Goal: Task Accomplishment & Management: Manage account settings

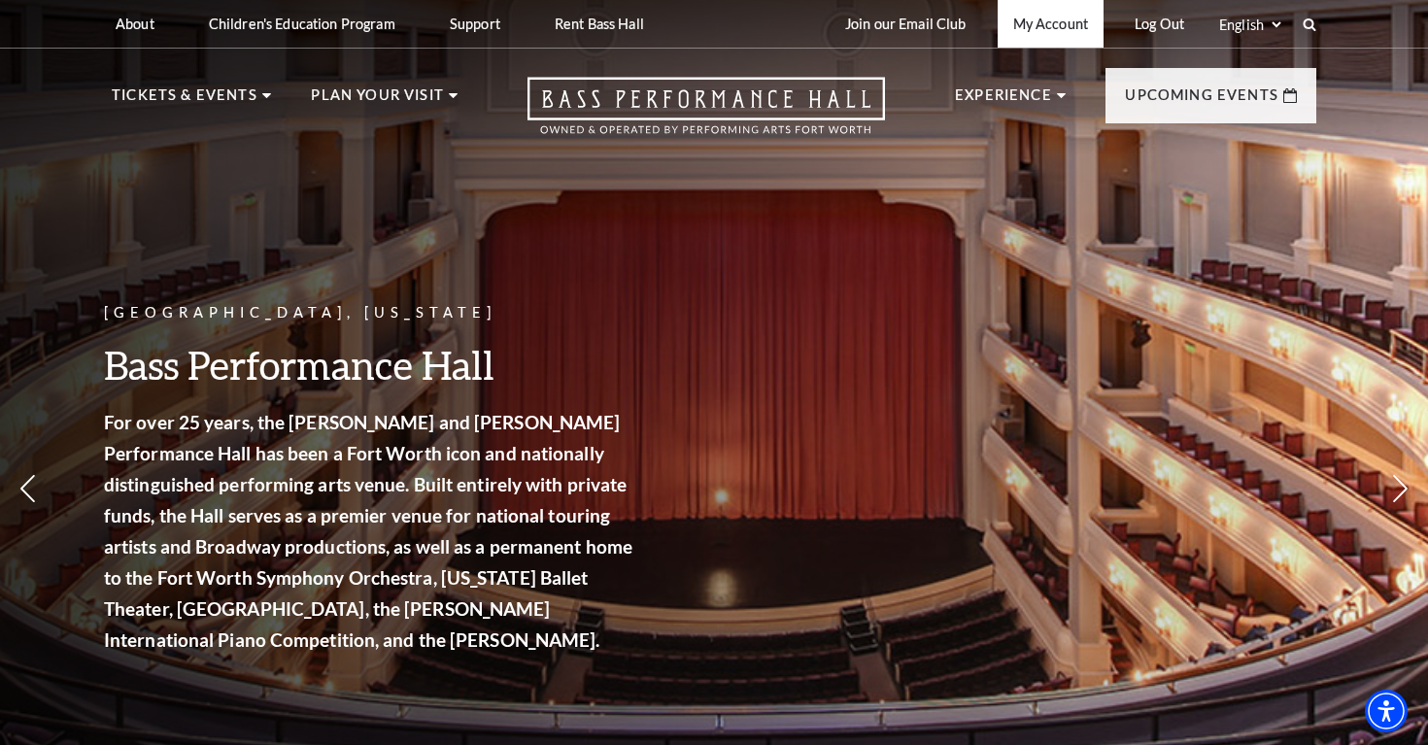
click at [1016, 31] on link "My Account" at bounding box center [1051, 24] width 106 height 48
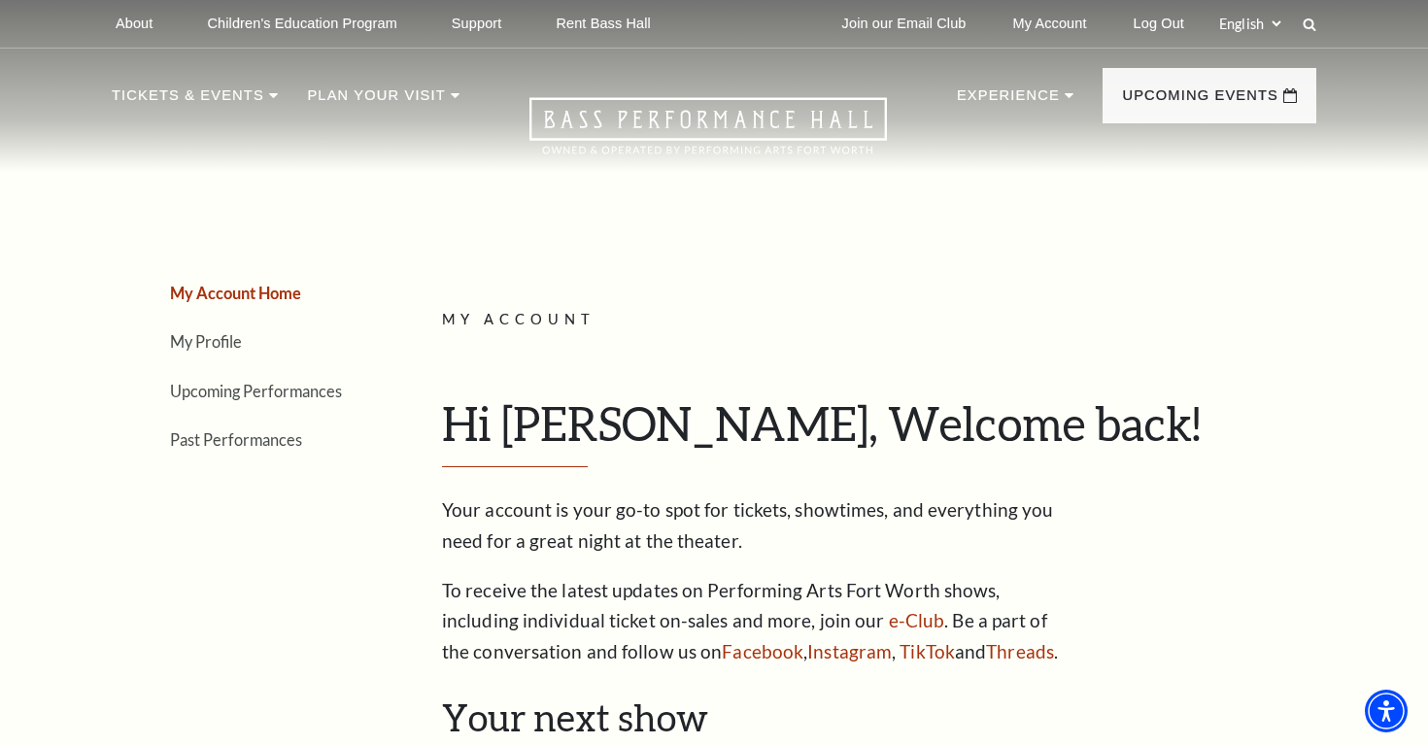
click at [261, 401] on li "Upcoming Performances" at bounding box center [269, 391] width 199 height 28
click at [261, 395] on link "Upcoming Performances" at bounding box center [256, 391] width 172 height 18
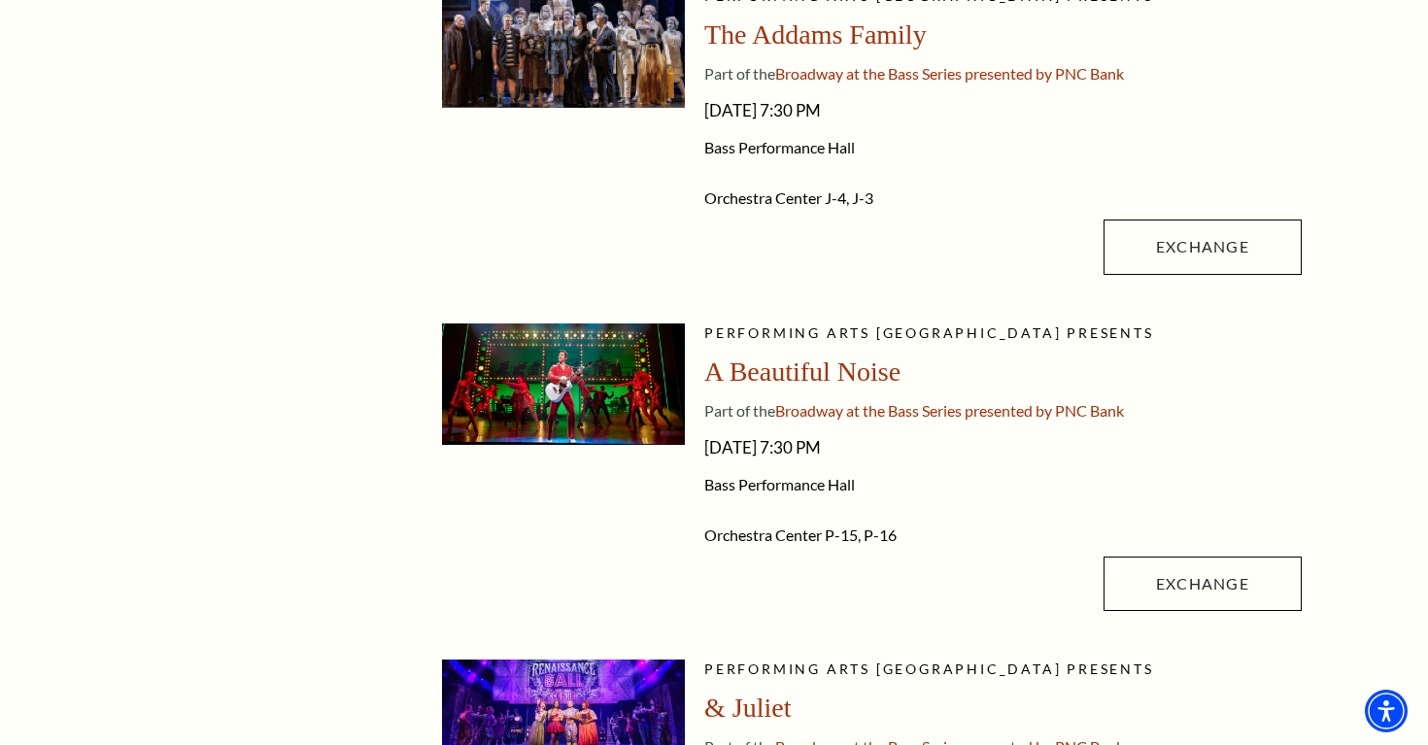
scroll to position [573, 0]
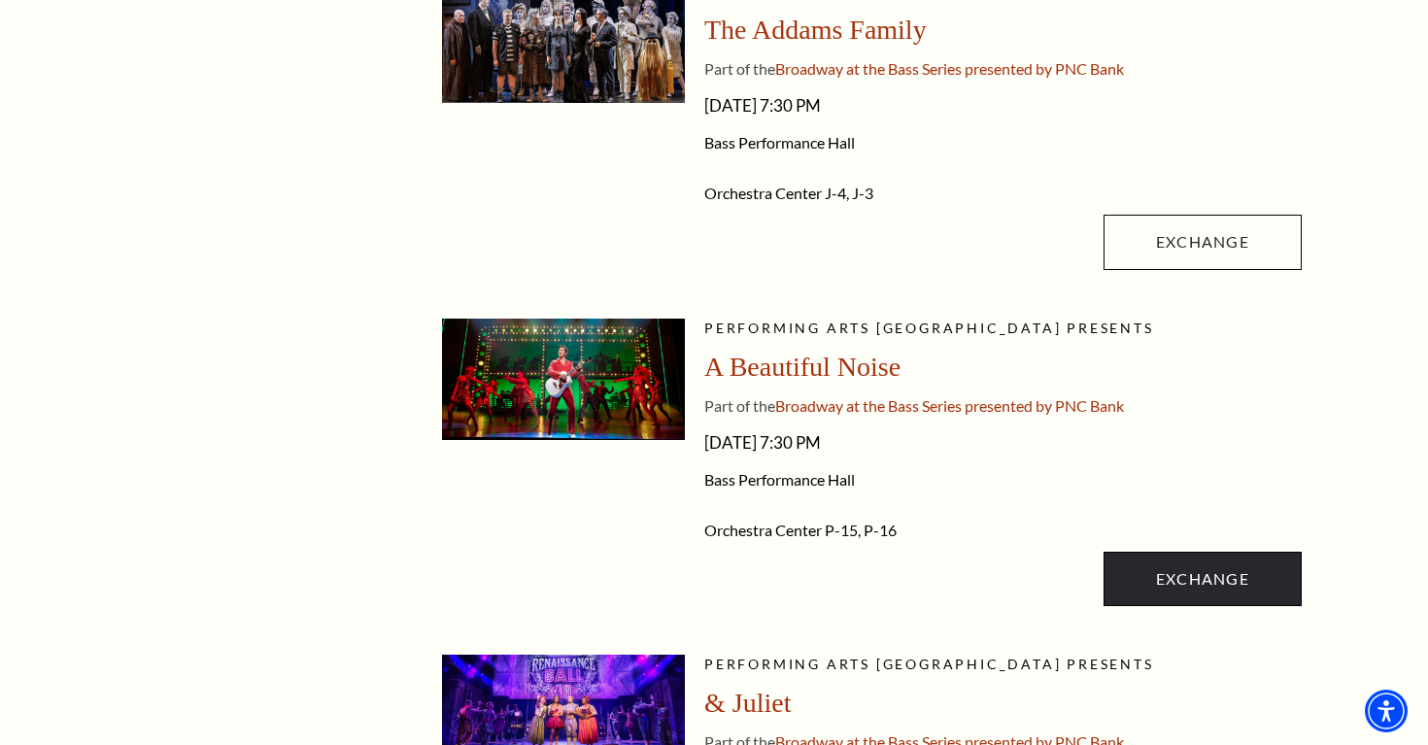
click at [1160, 585] on link "Exchange" at bounding box center [1203, 579] width 198 height 54
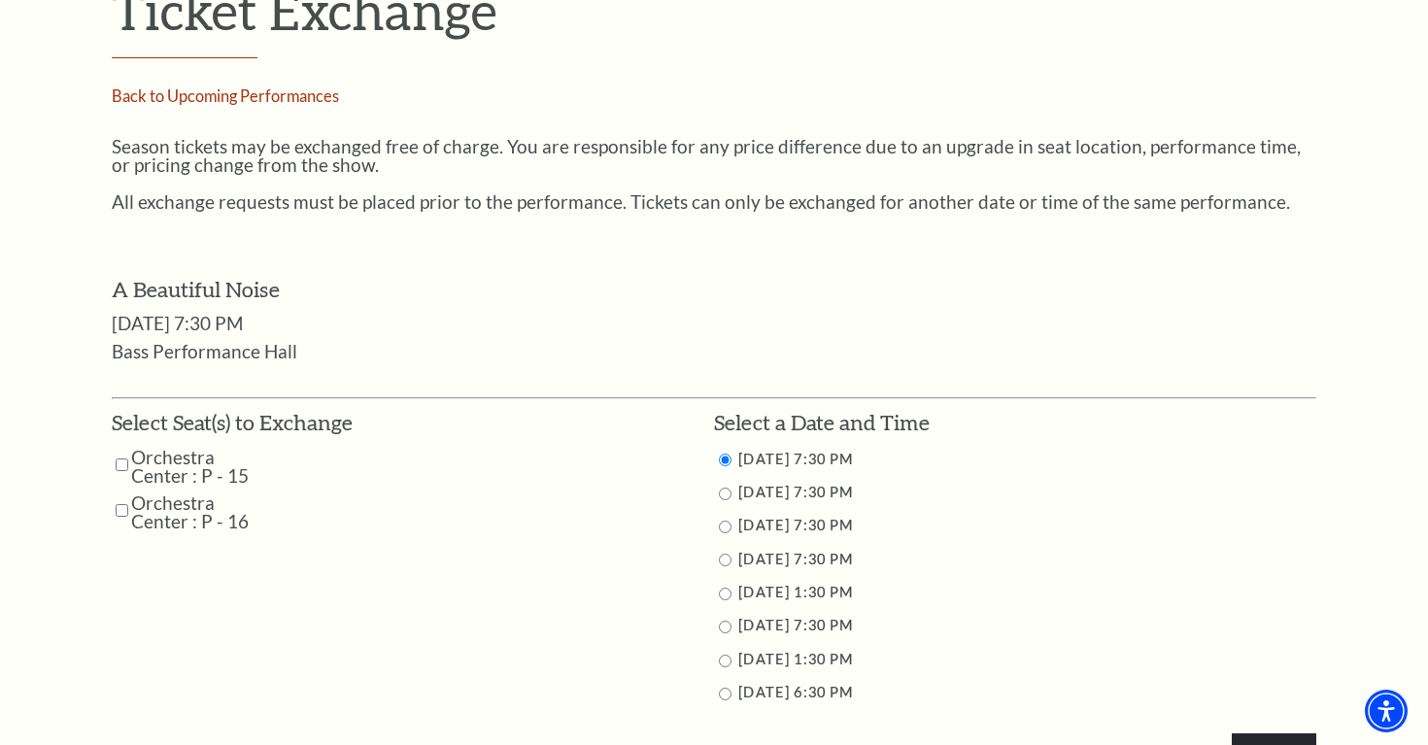
scroll to position [715, 0]
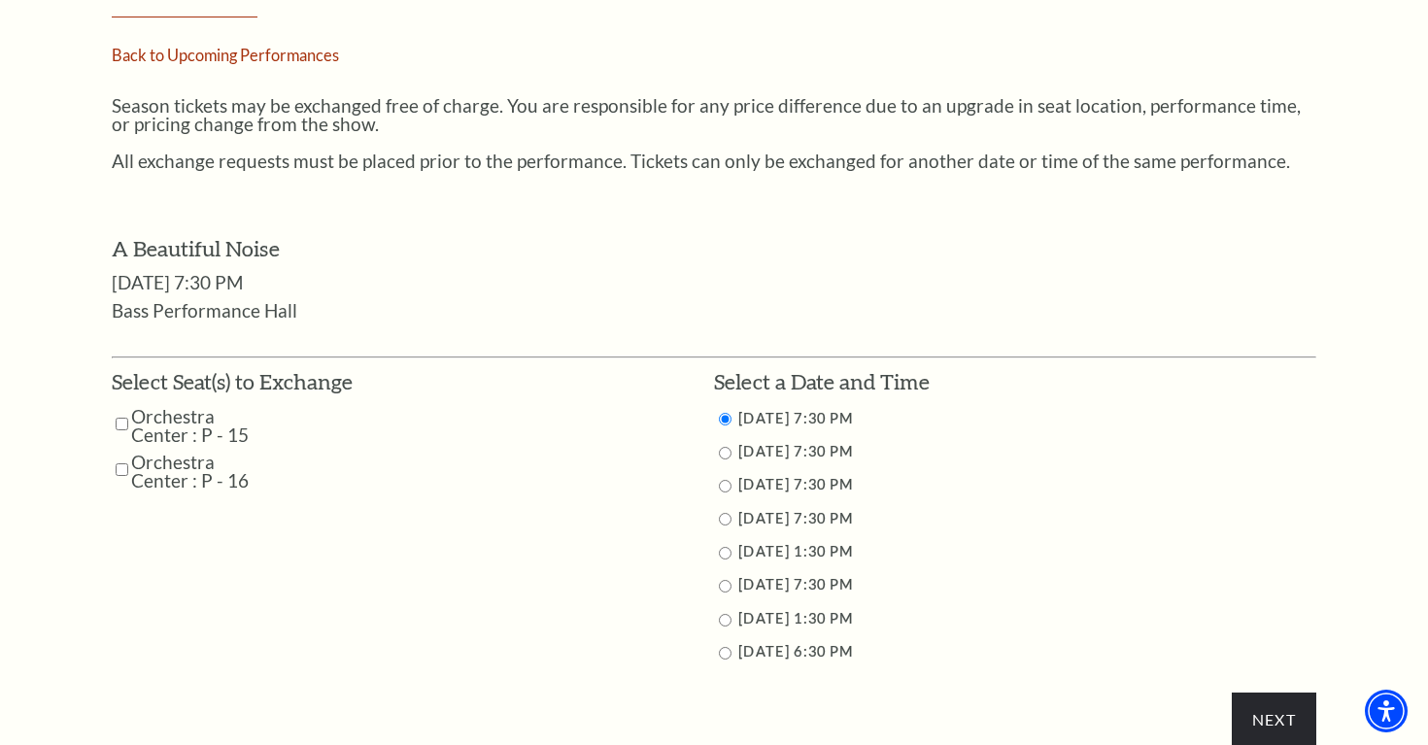
click at [120, 410] on input "Orchestra Center : P - 15" at bounding box center [122, 424] width 13 height 34
checkbox input "true"
click at [122, 456] on input "Orchestra Center : P - 16" at bounding box center [122, 470] width 13 height 34
checkbox input "true"
click at [721, 614] on input "11/2/2025 1:30 PM" at bounding box center [725, 620] width 13 height 13
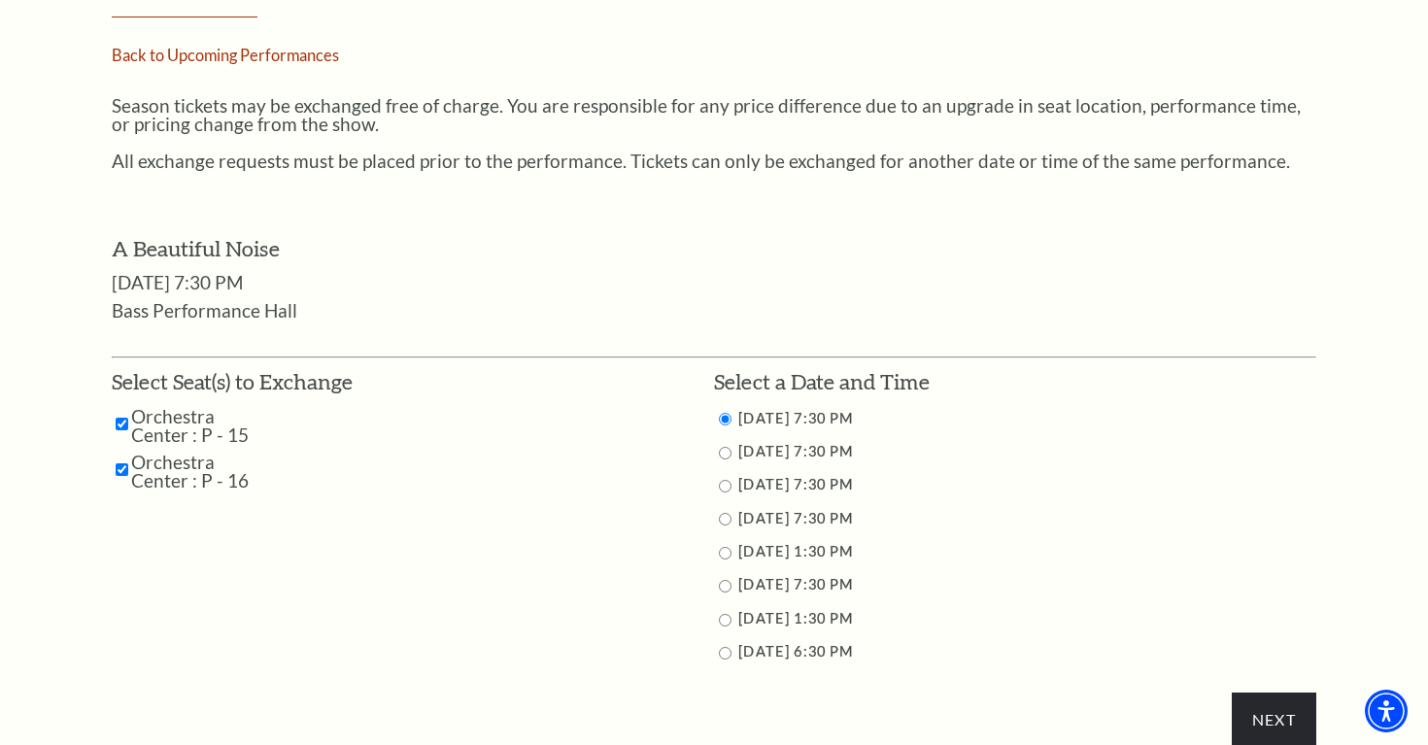
radio input "true"
click at [1246, 702] on input "Next" at bounding box center [1274, 720] width 85 height 54
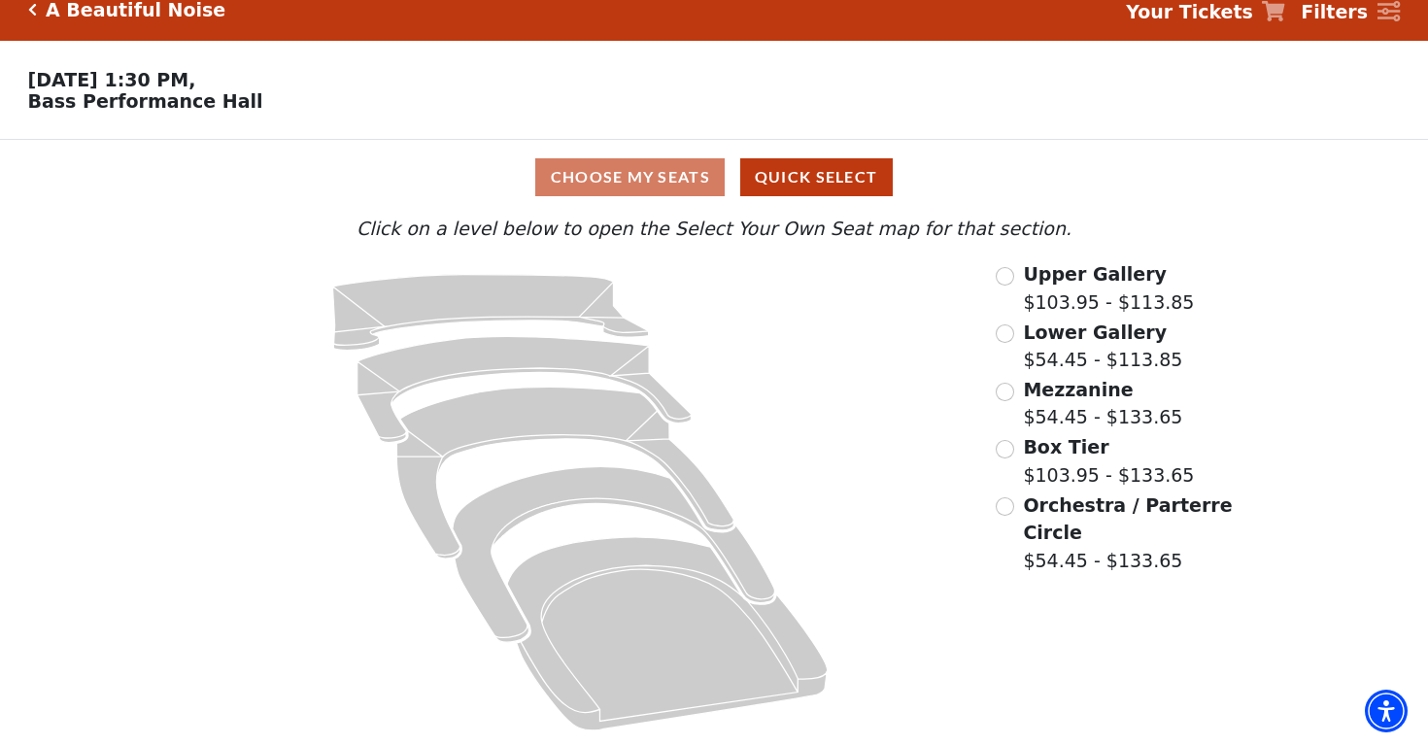
scroll to position [20, 0]
click at [679, 186] on div "Choose My Seats Quick Select" at bounding box center [715, 178] width 1072 height 38
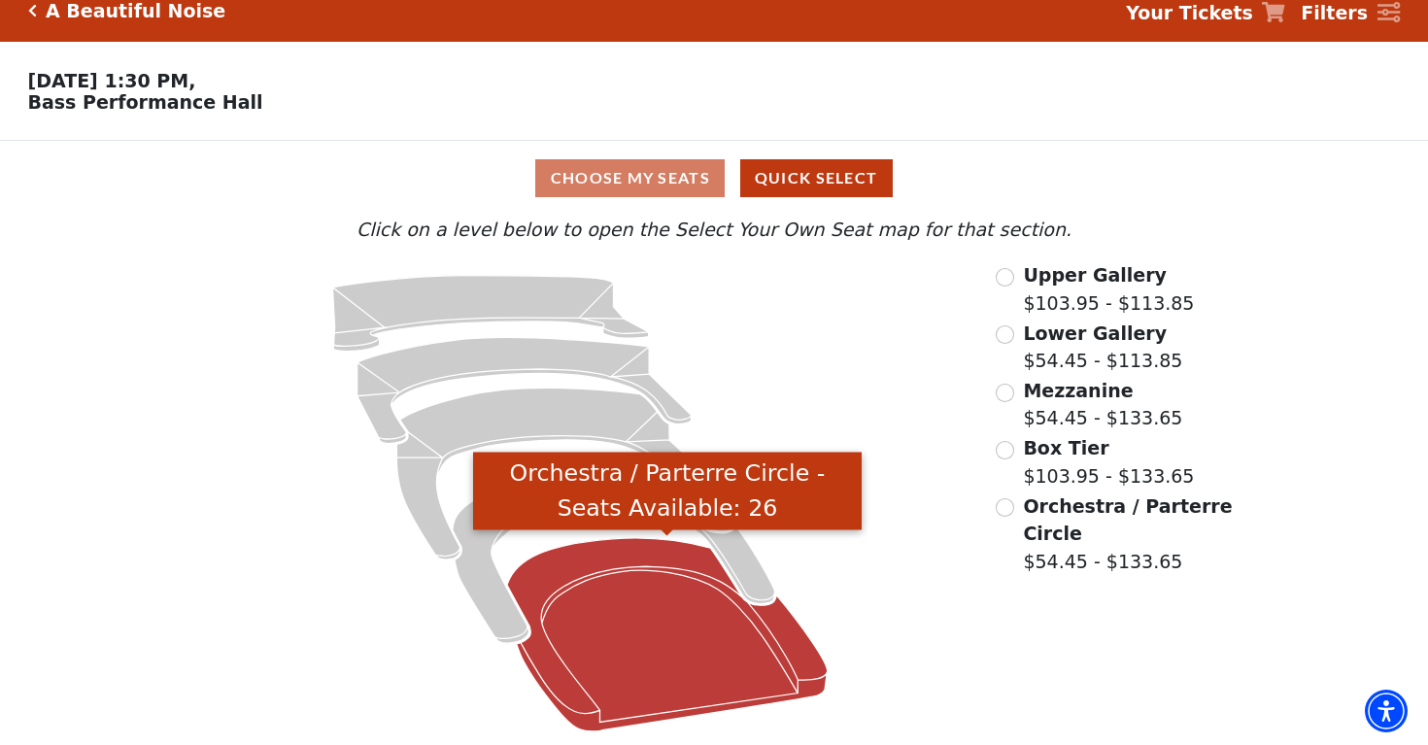
click at [657, 638] on icon "Orchestra / Parterre Circle - Seats Available: 26" at bounding box center [667, 634] width 321 height 193
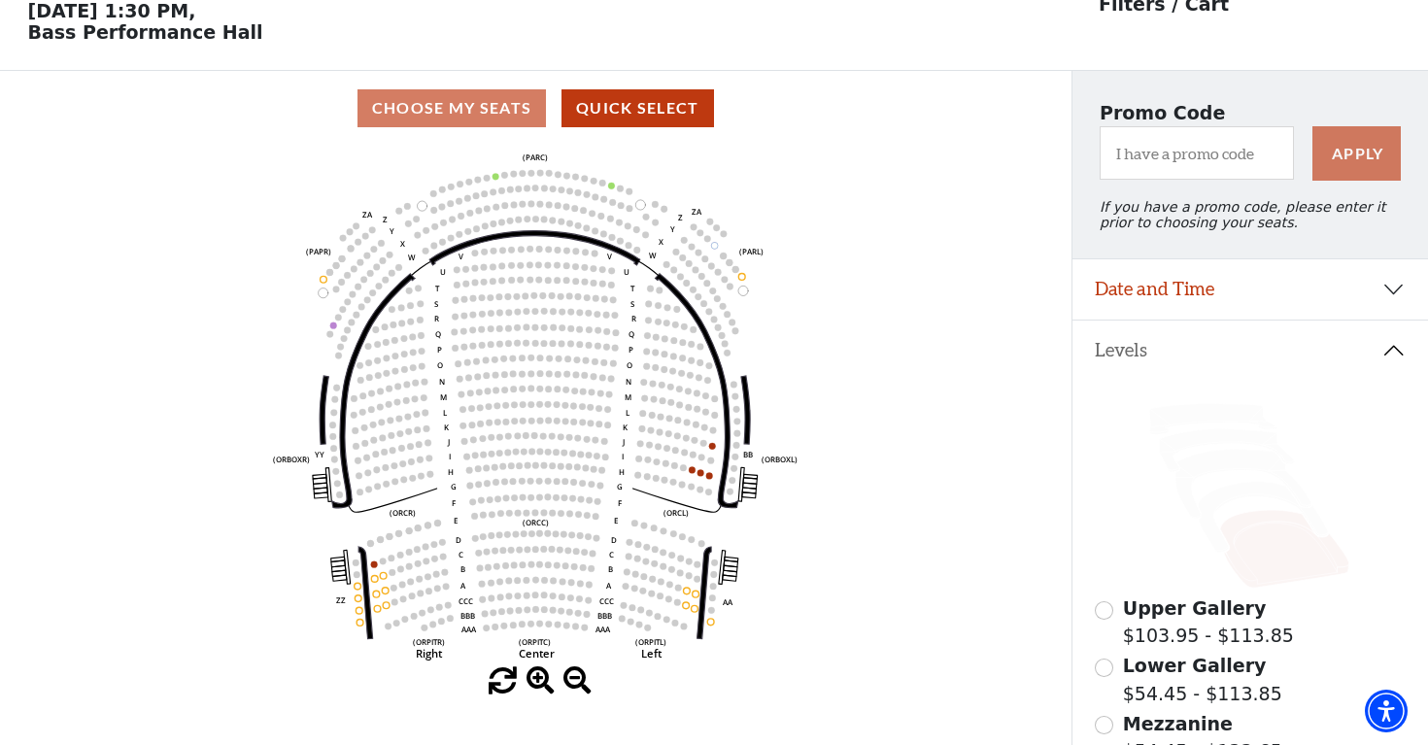
scroll to position [86, 0]
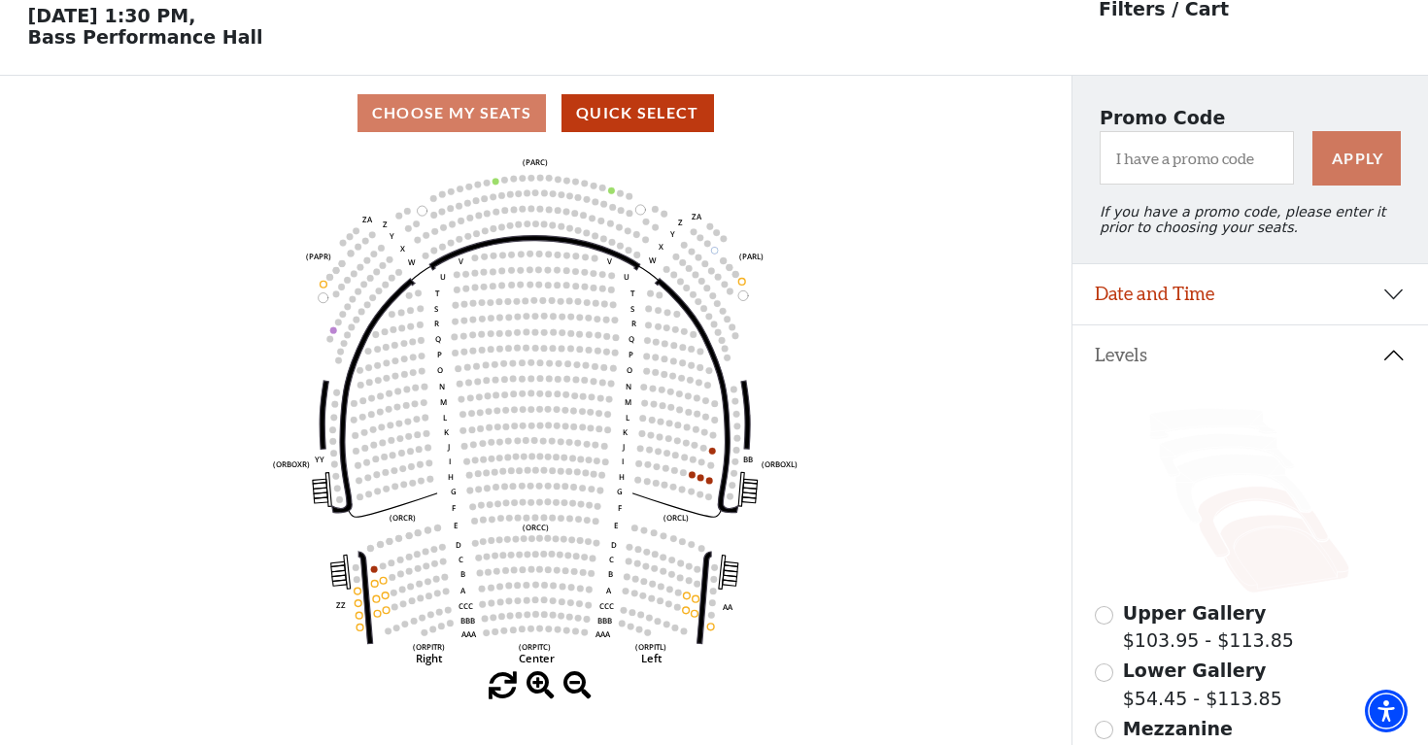
click at [1254, 495] on icon at bounding box center [1264, 522] width 130 height 71
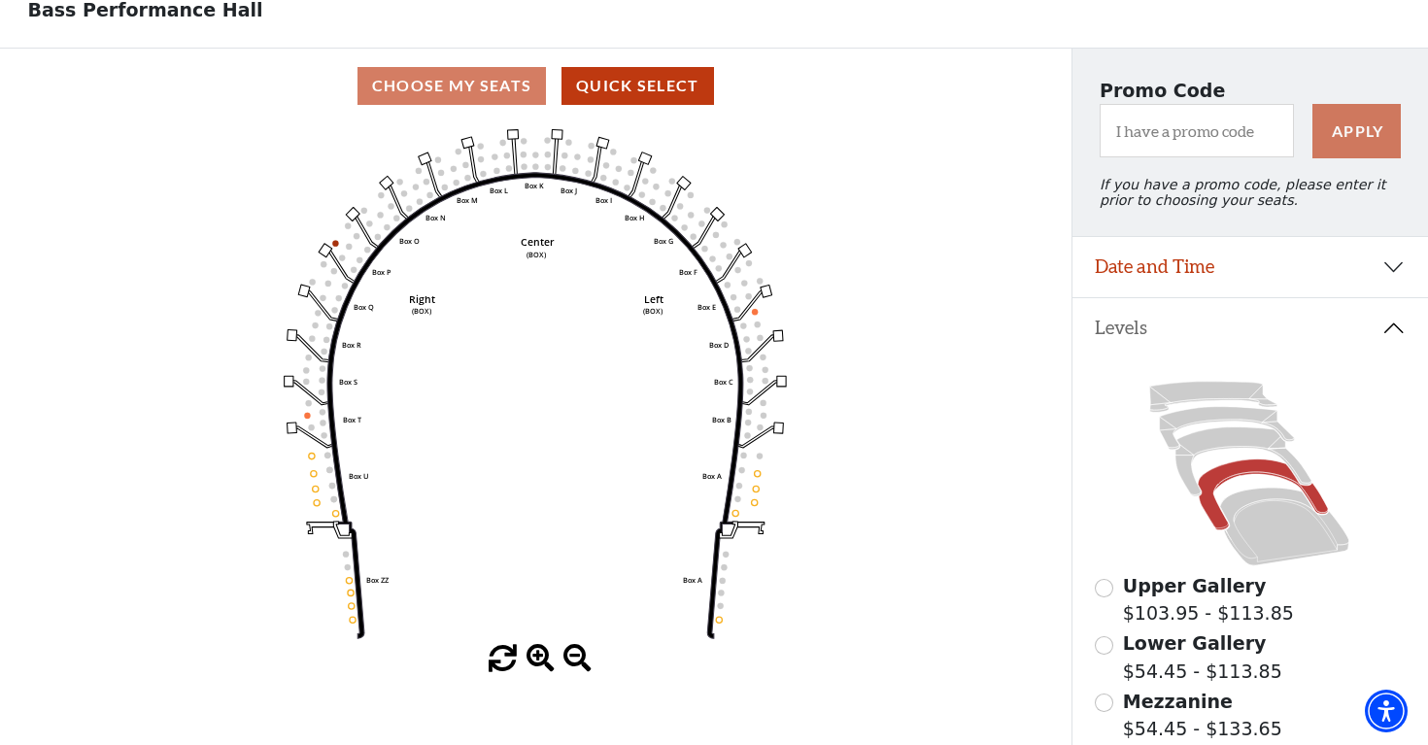
scroll to position [115, 0]
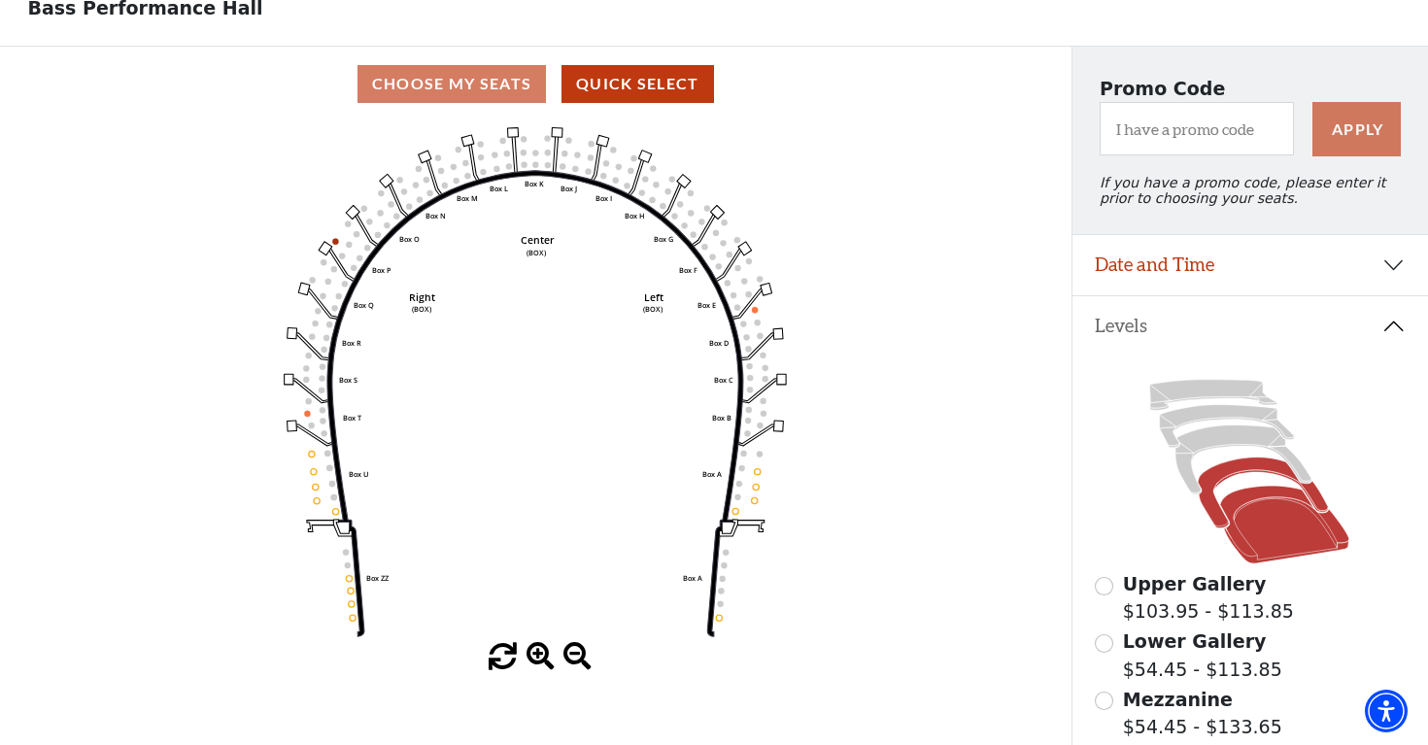
click at [1256, 545] on icon at bounding box center [1284, 526] width 129 height 78
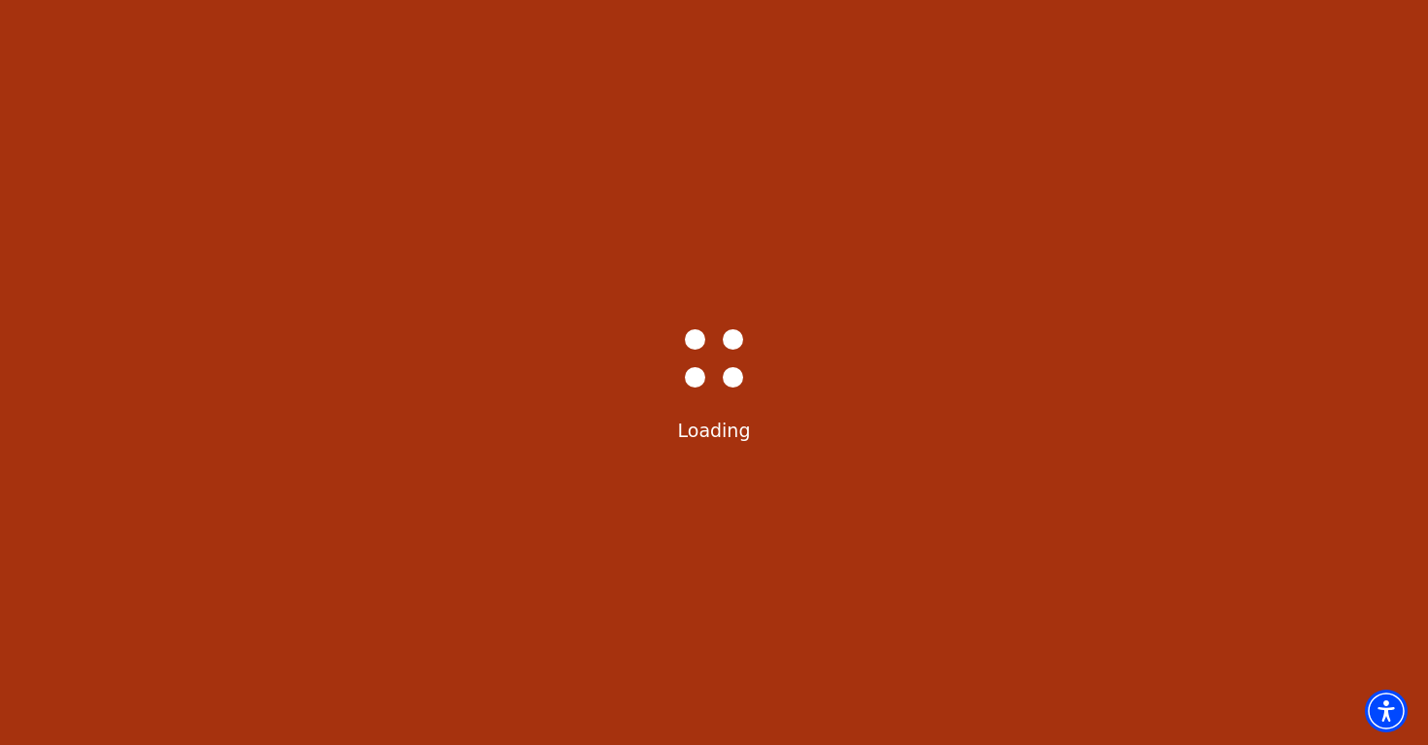
scroll to position [0, 0]
select select "6226"
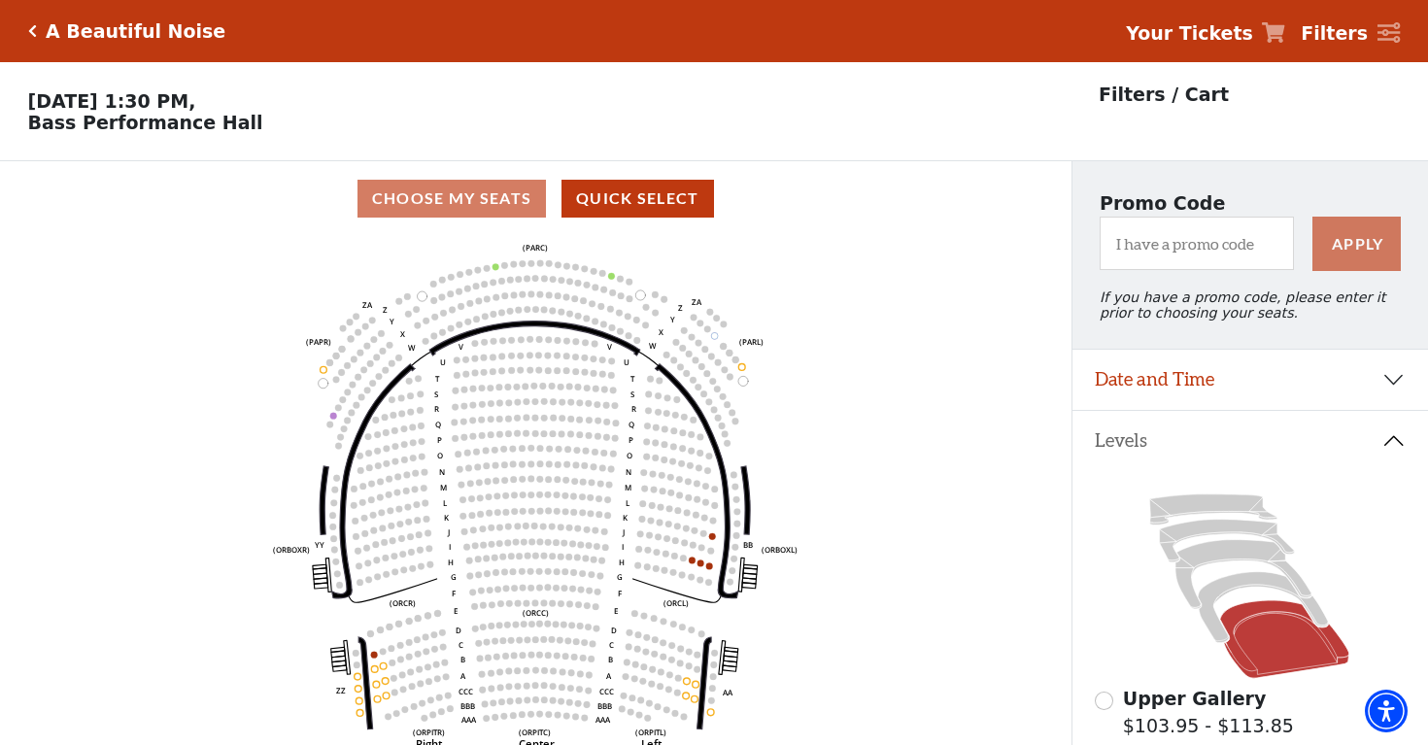
scroll to position [90, 0]
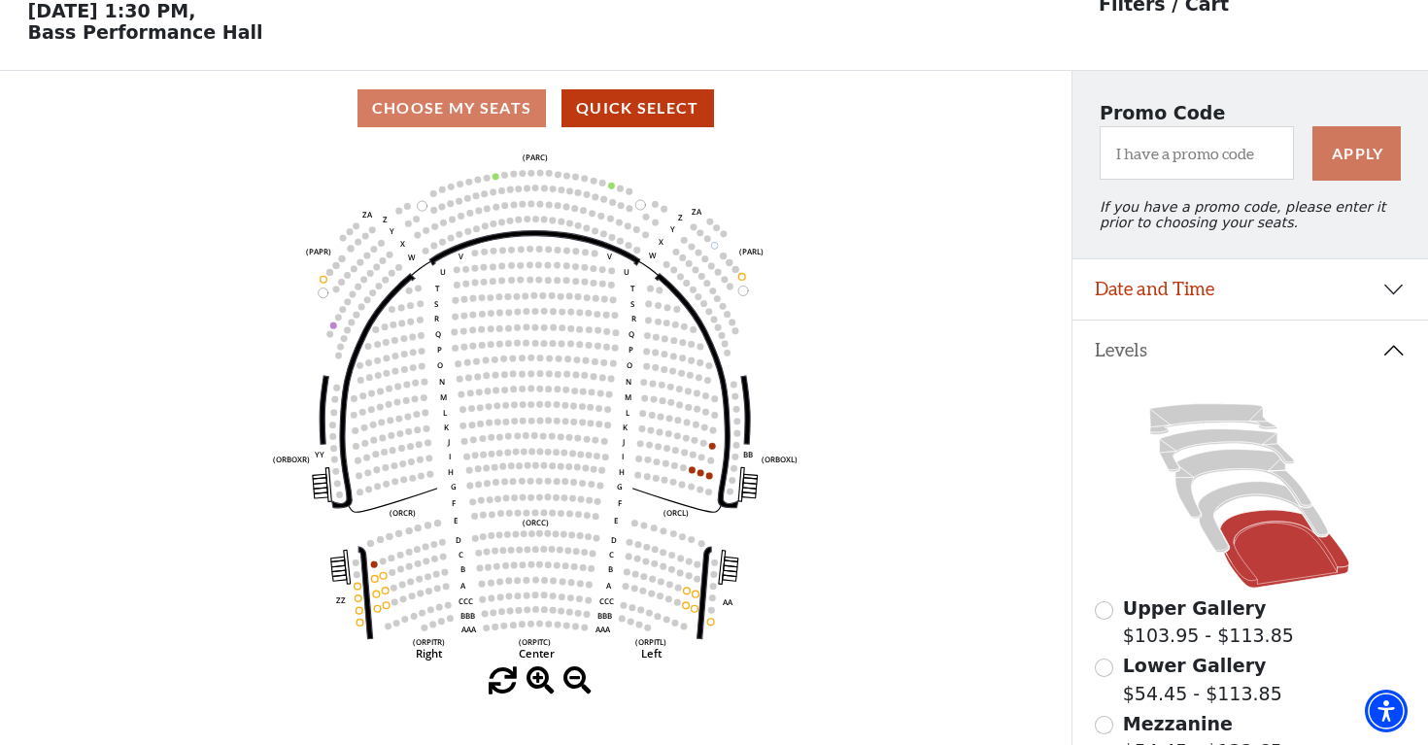
click at [1187, 288] on button "Date and Time" at bounding box center [1251, 289] width 357 height 60
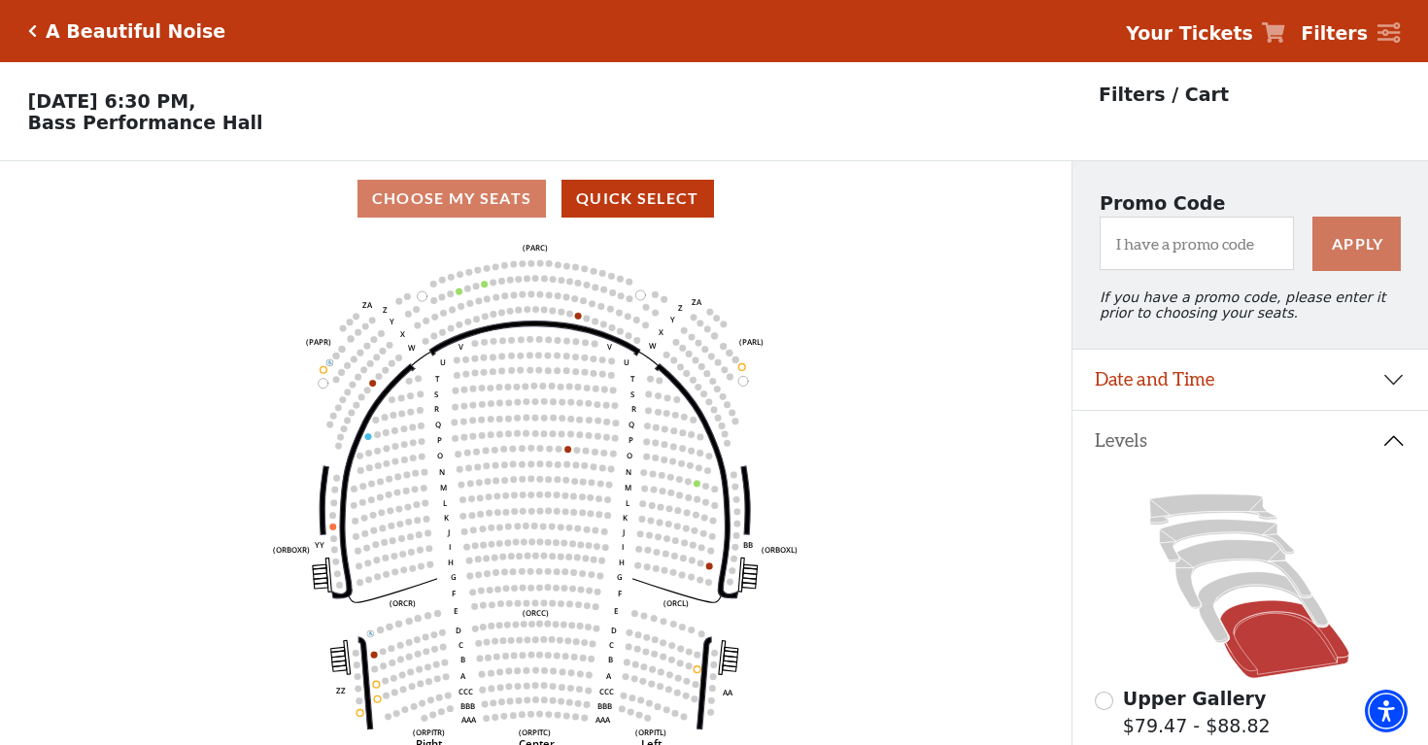
scroll to position [90, 0]
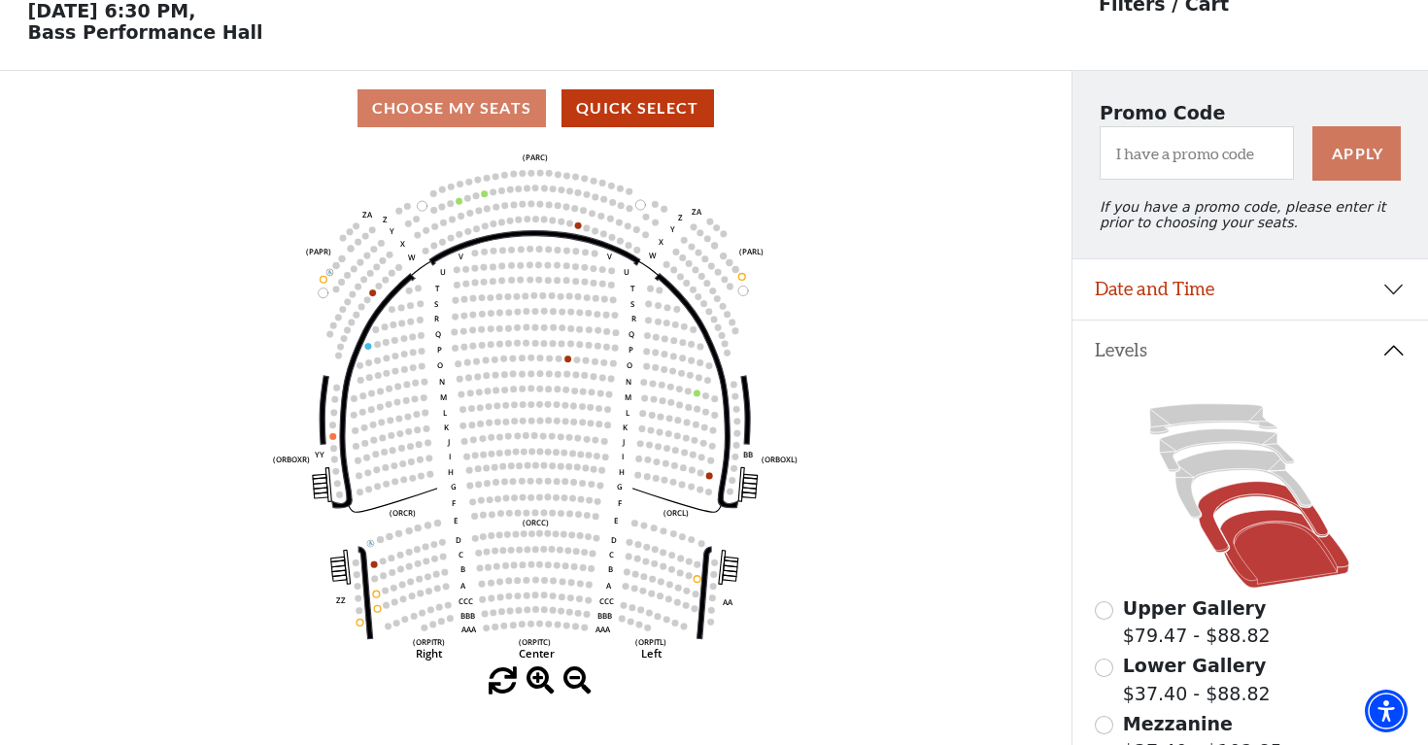
click at [1240, 494] on icon at bounding box center [1264, 517] width 130 height 71
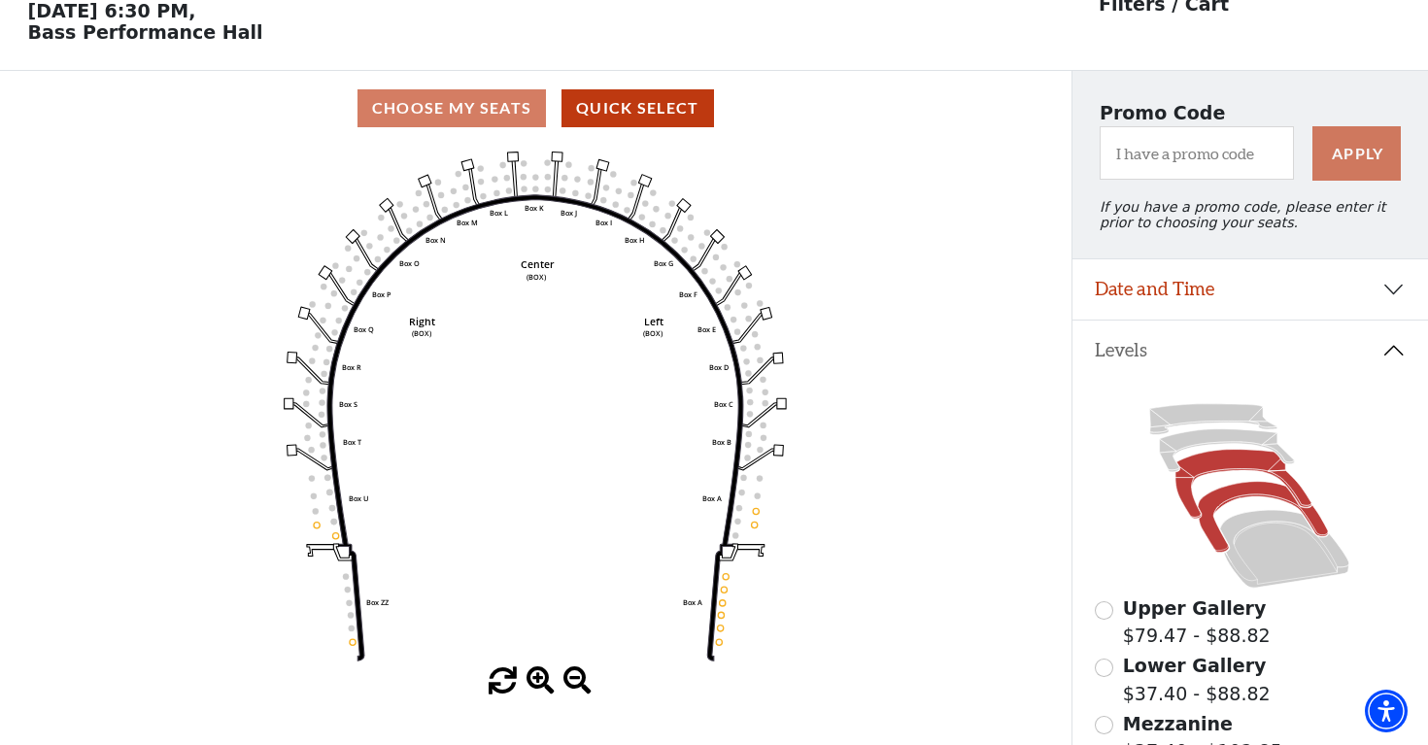
click at [1220, 469] on icon at bounding box center [1244, 484] width 136 height 69
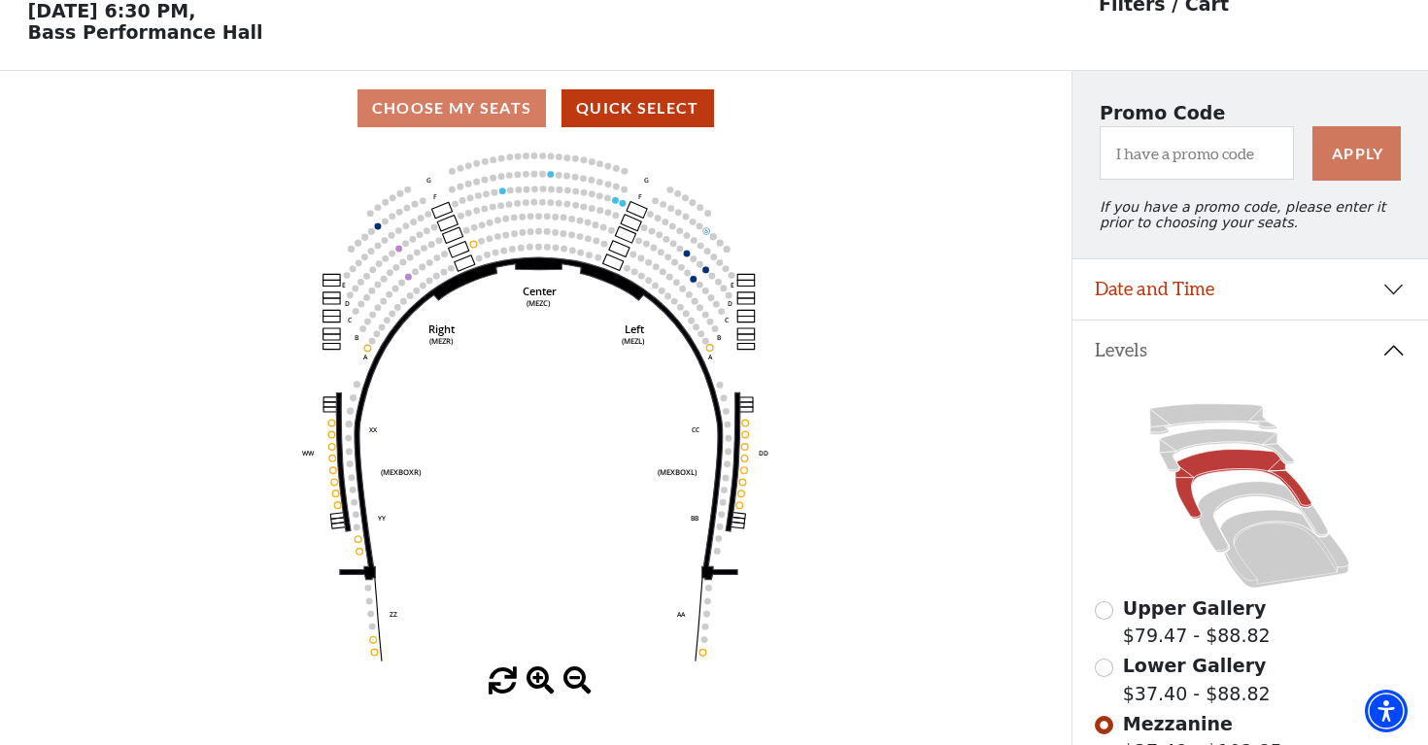
click at [1241, 297] on button "Date and Time" at bounding box center [1251, 289] width 357 height 60
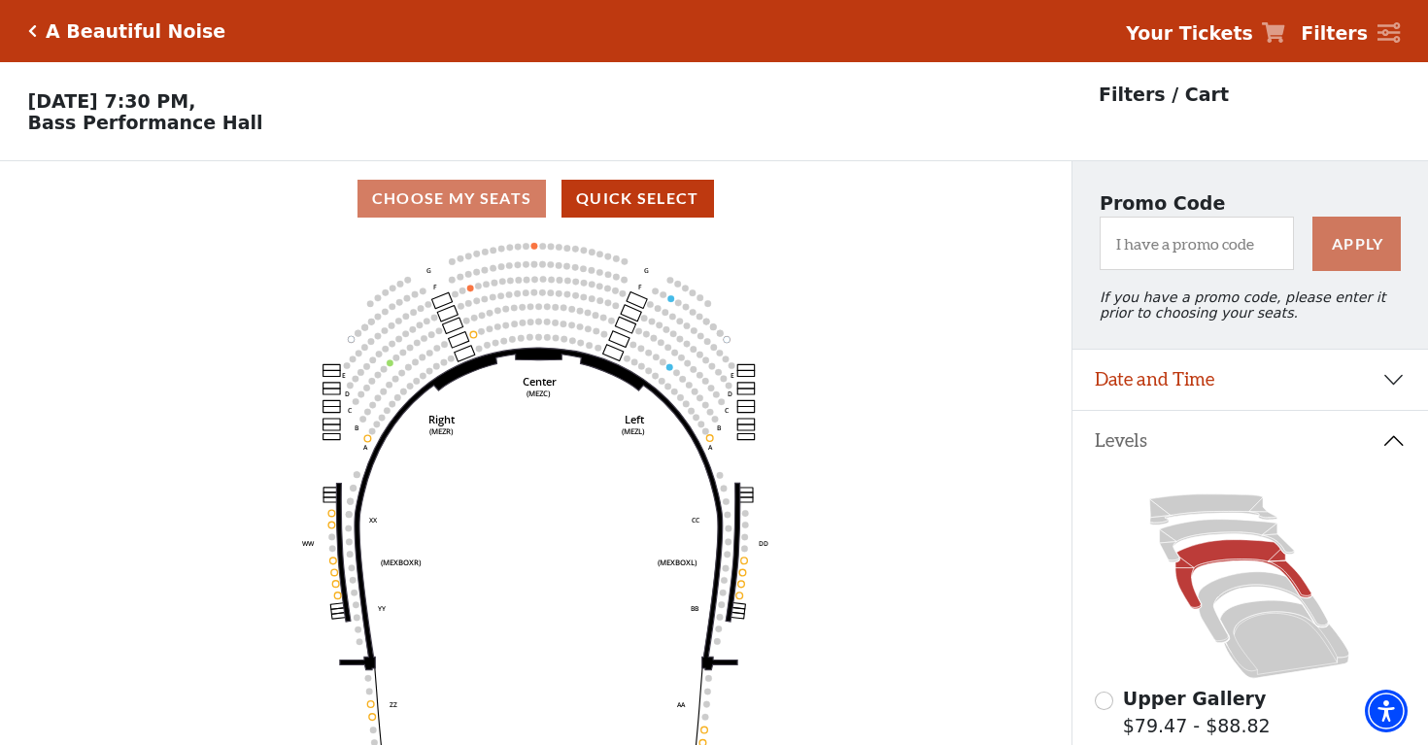
scroll to position [90, 0]
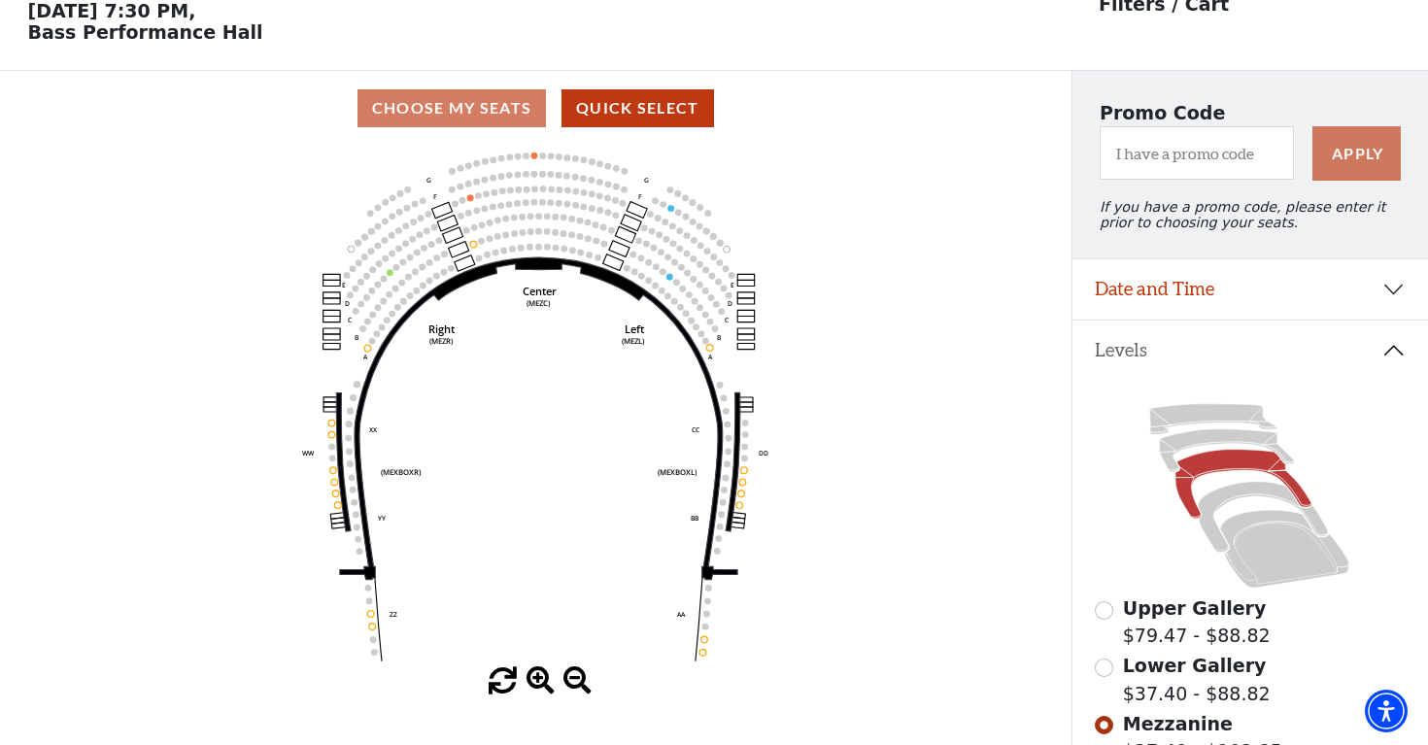
click at [1201, 303] on button "Date and Time" at bounding box center [1251, 289] width 357 height 60
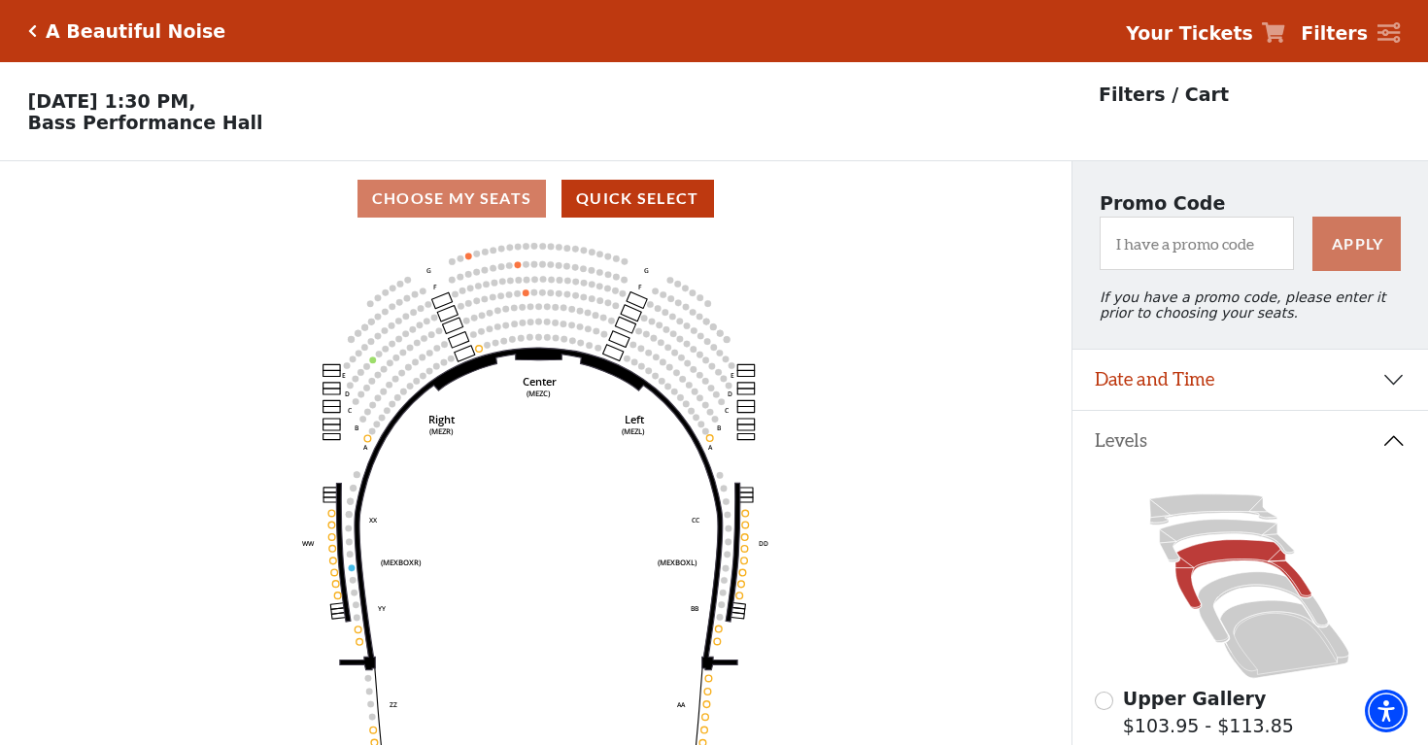
scroll to position [90, 0]
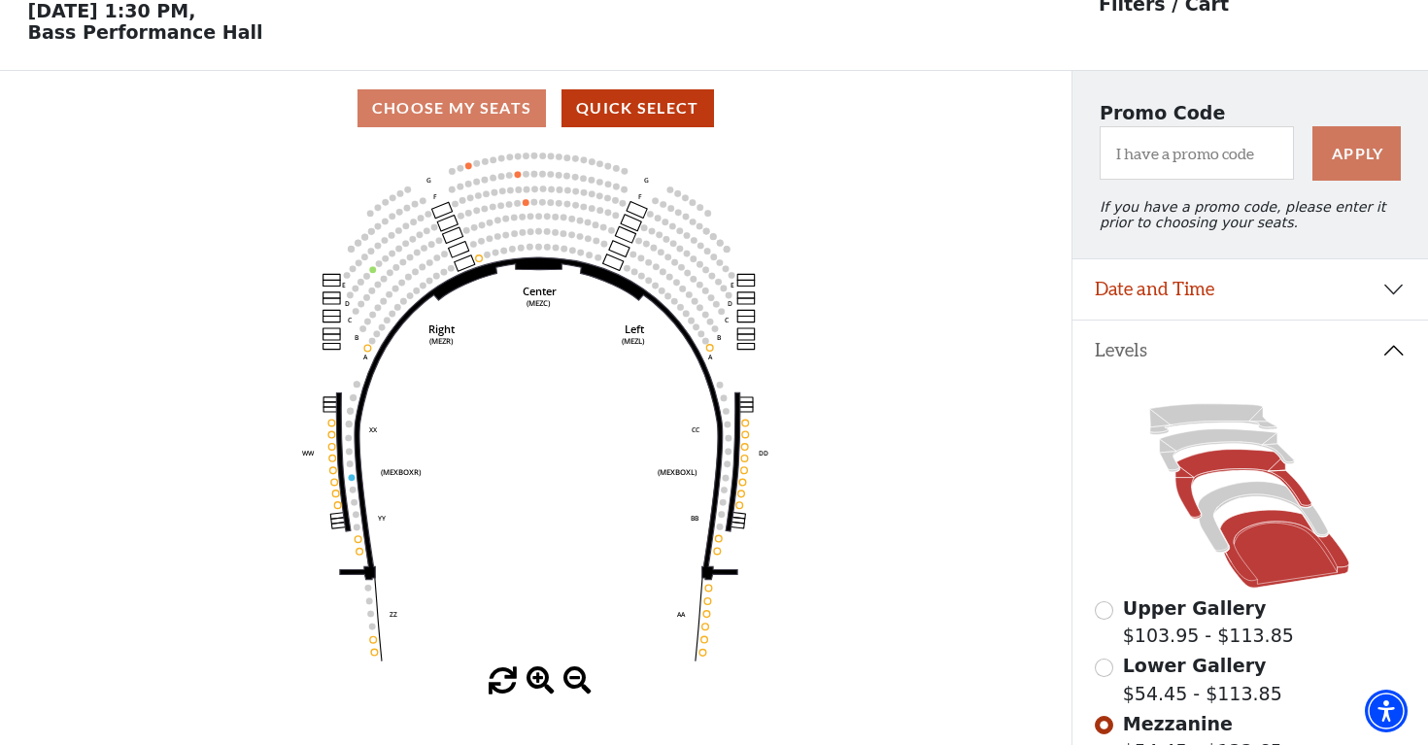
click at [1274, 546] on icon at bounding box center [1284, 550] width 129 height 78
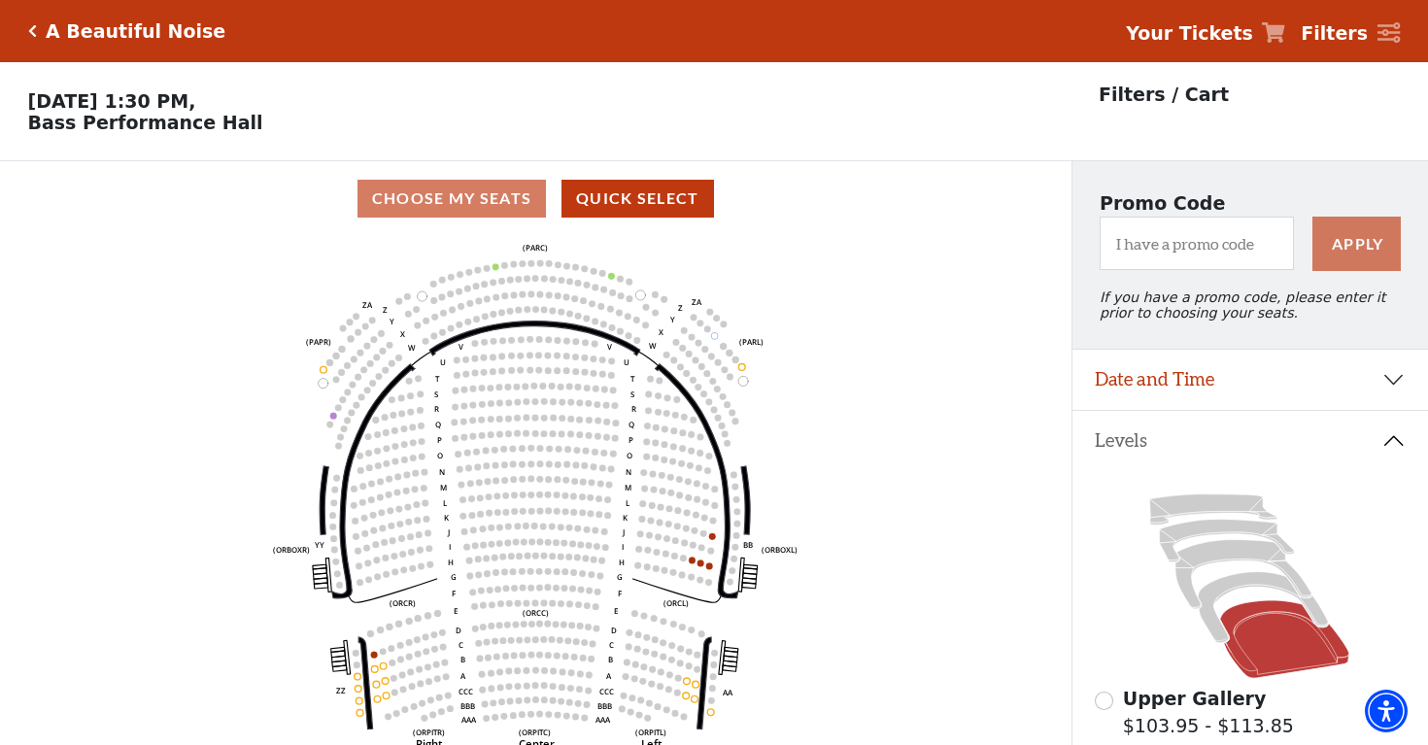
scroll to position [0, 0]
